Goal: Task Accomplishment & Management: Use online tool/utility

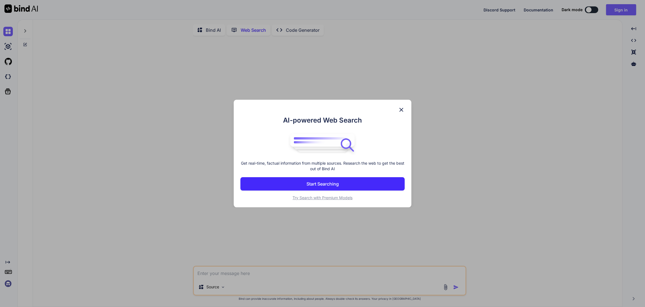
scroll to position [7, 0]
click at [402, 107] on img at bounding box center [401, 110] width 7 height 7
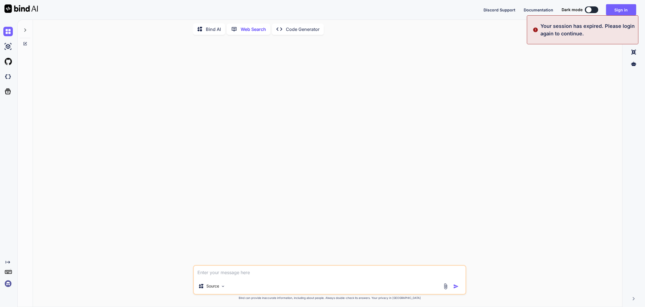
click at [319, 26] on p "Code Generator" at bounding box center [303, 29] width 34 height 7
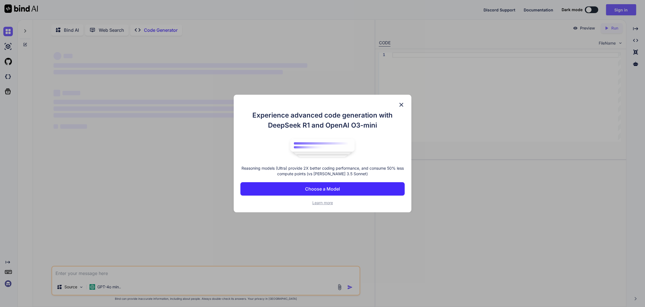
type textarea "x"
click at [323, 191] on p "Choose a Model" at bounding box center [322, 189] width 35 height 7
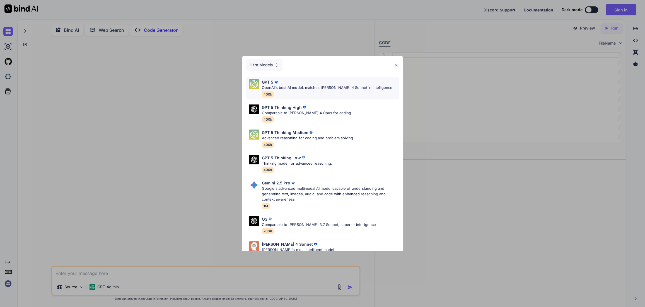
click at [304, 91] on p "OpenAI's best AI model, matches [PERSON_NAME] 4 Sonnet in Intelligence" at bounding box center [327, 88] width 130 height 6
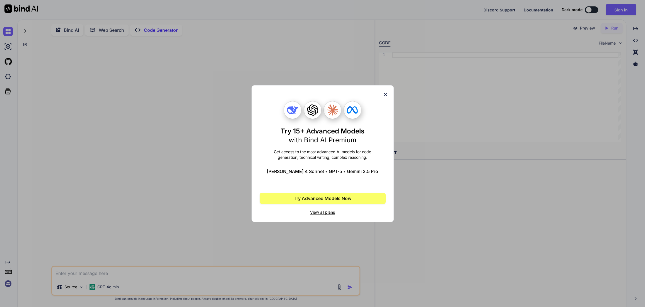
click at [330, 215] on span "View all plans" at bounding box center [323, 213] width 126 height 6
click at [620, 7] on div "Try 15+ Advanced Models with Bind AI Premium Get access to the most advanced AI…" at bounding box center [322, 153] width 645 height 307
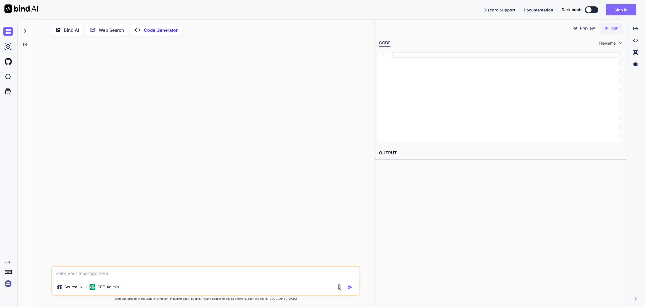
click at [619, 8] on button "Sign in" at bounding box center [621, 9] width 30 height 11
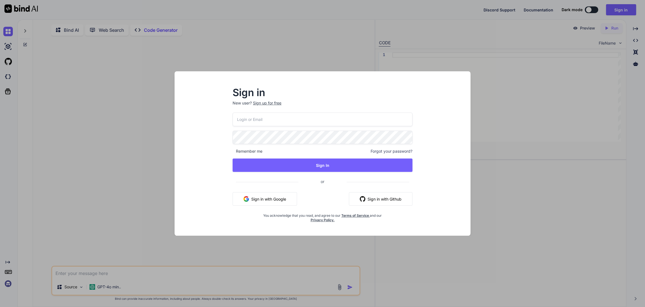
click at [264, 117] on input "email" at bounding box center [323, 120] width 180 height 14
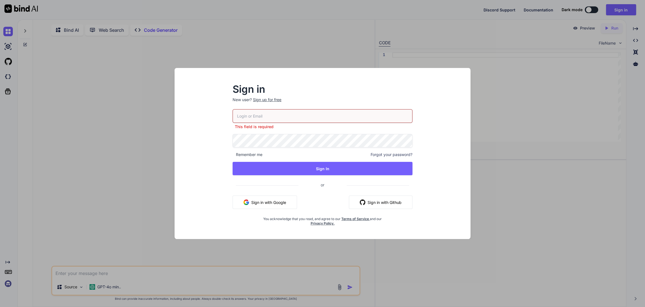
type input "[PERSON_NAME][EMAIL_ADDRESS][DOMAIN_NAME]"
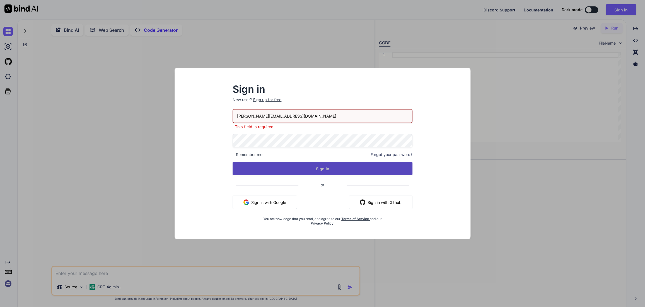
click at [324, 172] on button "Sign In" at bounding box center [323, 168] width 180 height 13
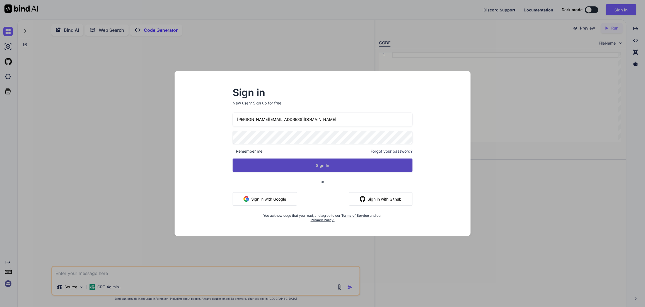
click at [322, 170] on button "Sign In" at bounding box center [323, 165] width 180 height 13
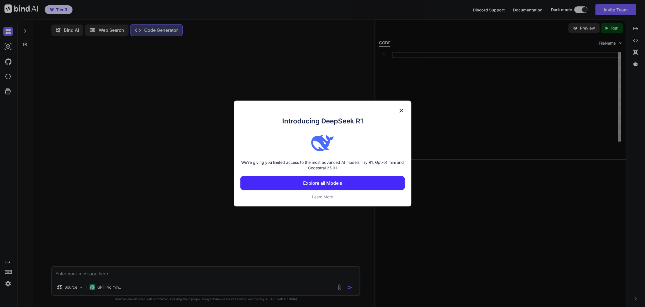
click at [333, 185] on p "Explore all Models" at bounding box center [322, 183] width 39 height 7
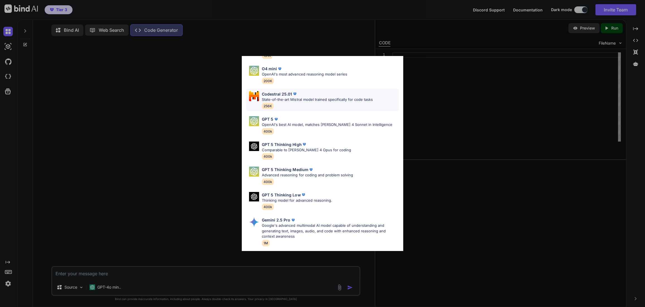
scroll to position [68, 0]
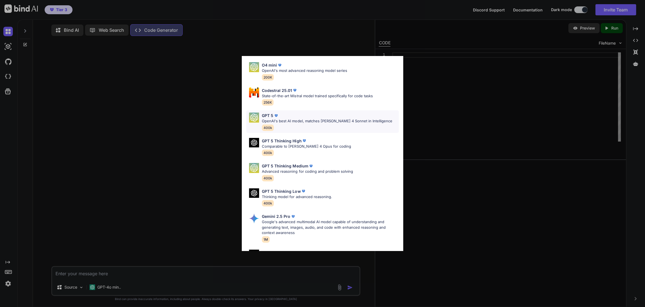
click at [301, 124] on p "OpenAI's best AI model, matches [PERSON_NAME] 4 Sonnet in Intelligence" at bounding box center [327, 122] width 130 height 6
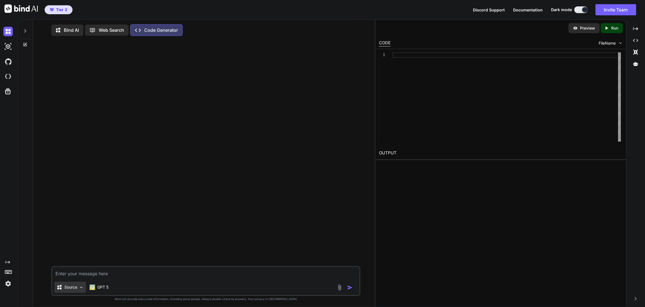
click at [84, 289] on img at bounding box center [81, 287] width 5 height 5
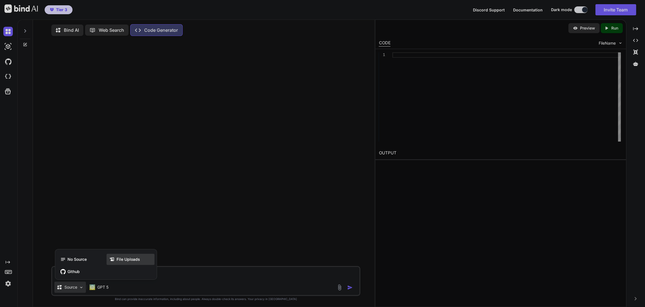
click at [125, 259] on span "File Uploads" at bounding box center [128, 260] width 23 height 6
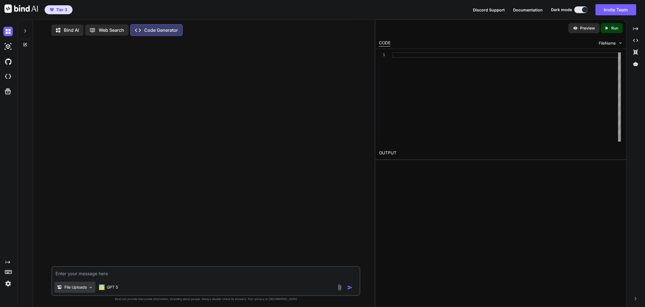
click at [93, 290] on img at bounding box center [90, 287] width 5 height 5
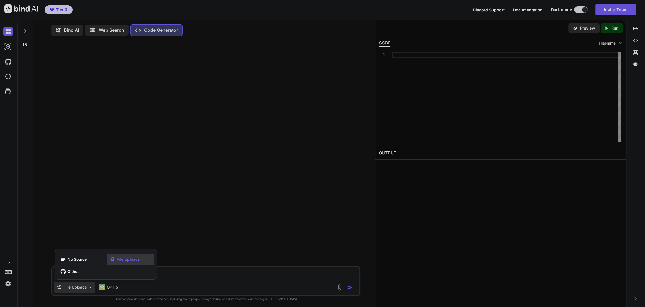
click at [139, 261] on span "File Uploads" at bounding box center [128, 260] width 23 height 6
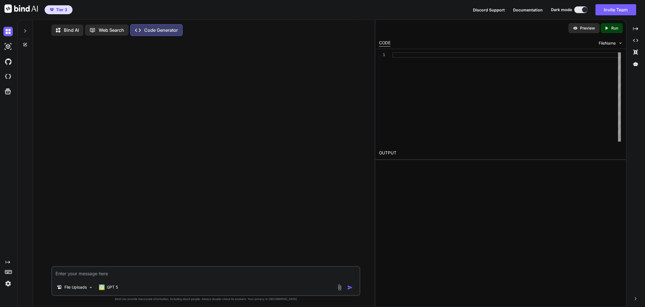
click at [336, 289] on img at bounding box center [339, 288] width 6 height 6
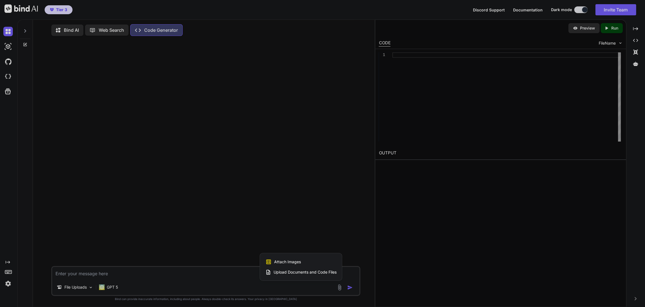
click at [298, 271] on span "Upload Documents and Code Files" at bounding box center [304, 273] width 63 height 6
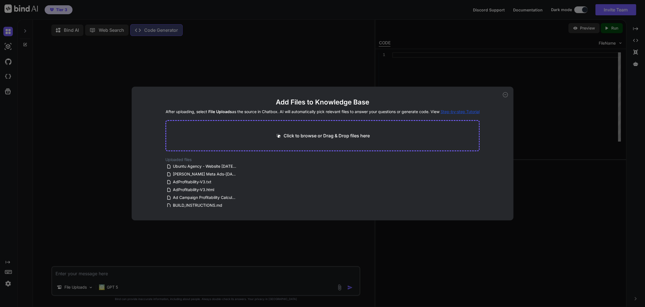
click at [339, 137] on p "Click to browse or Drag & Drop files here" at bounding box center [327, 135] width 86 height 7
type input "C:\fakepath\Outline website SUC DK 2.0.pdf"
